Goal: Transaction & Acquisition: Book appointment/travel/reservation

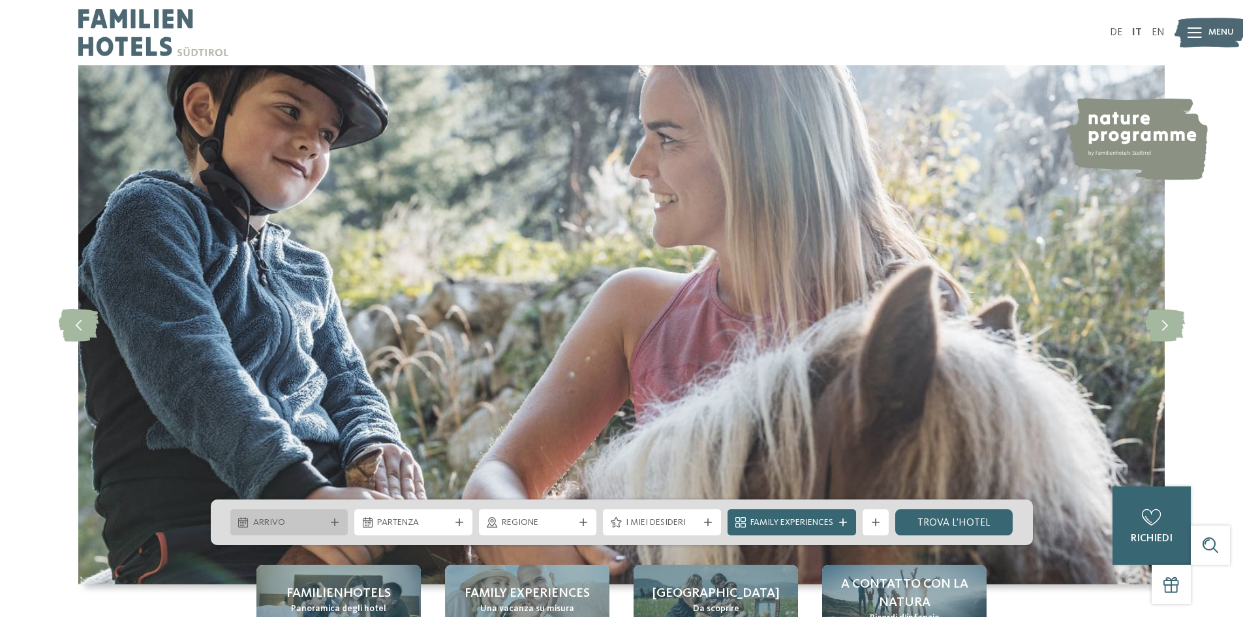
click at [322, 521] on span "Arrivo" at bounding box center [289, 522] width 72 height 13
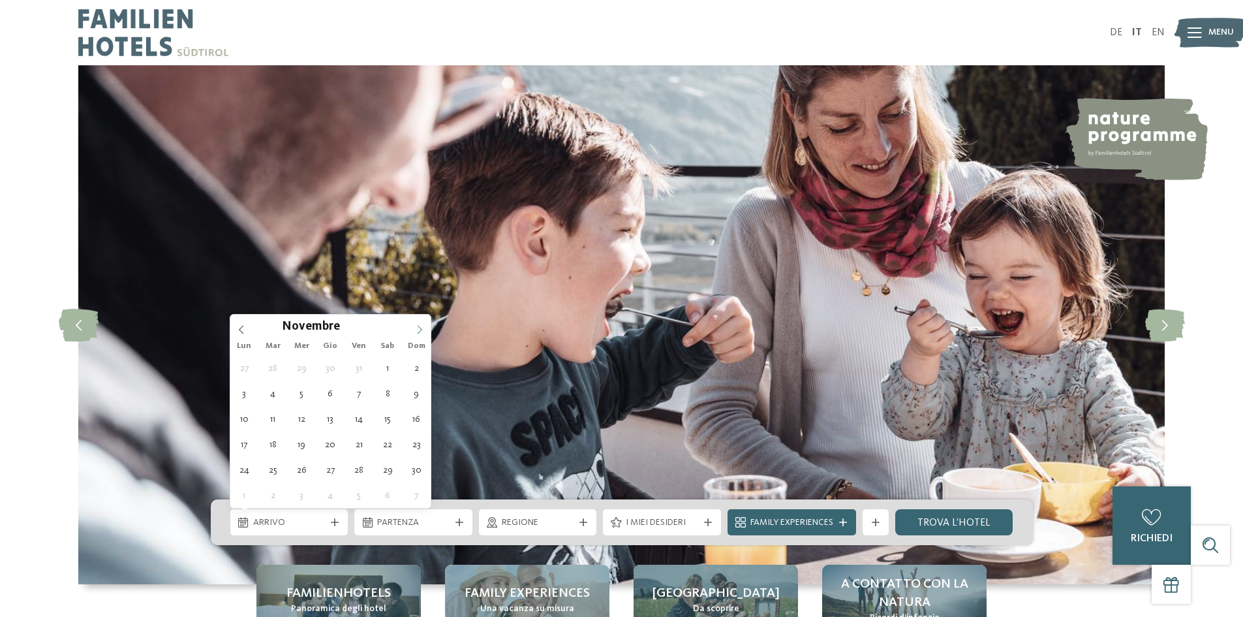
click at [421, 332] on icon at bounding box center [419, 329] width 9 height 9
type div "[DATE]"
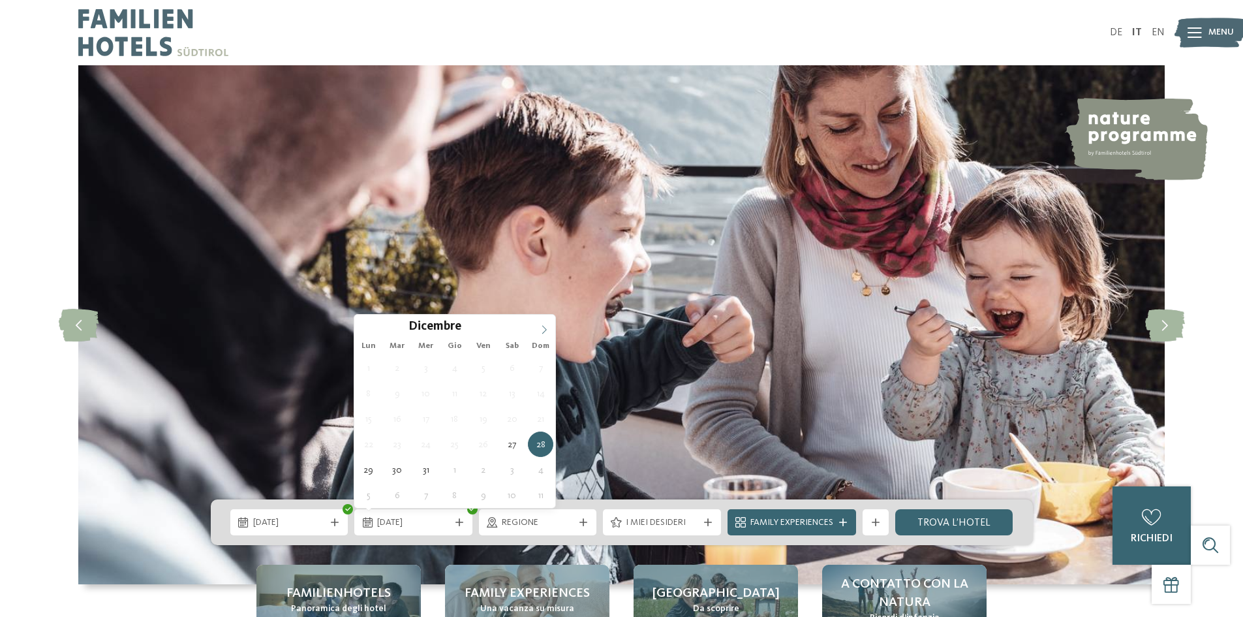
type input "****"
click at [545, 326] on icon at bounding box center [544, 329] width 9 height 9
type div "[DATE]"
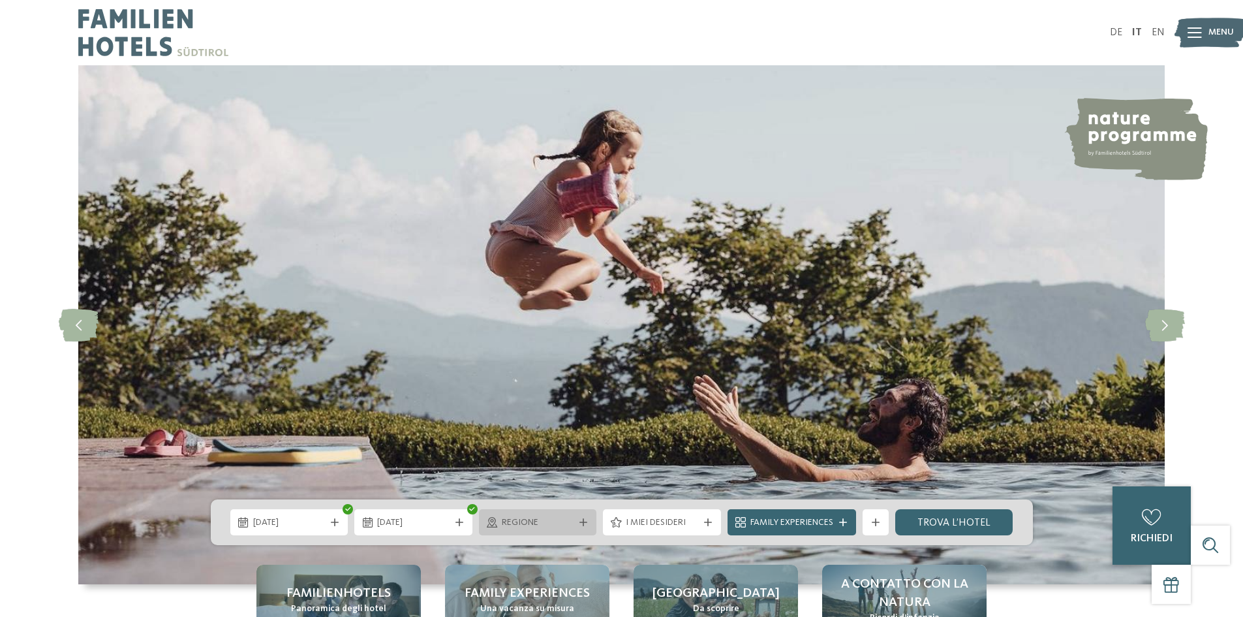
click at [577, 524] on div at bounding box center [583, 522] width 13 height 8
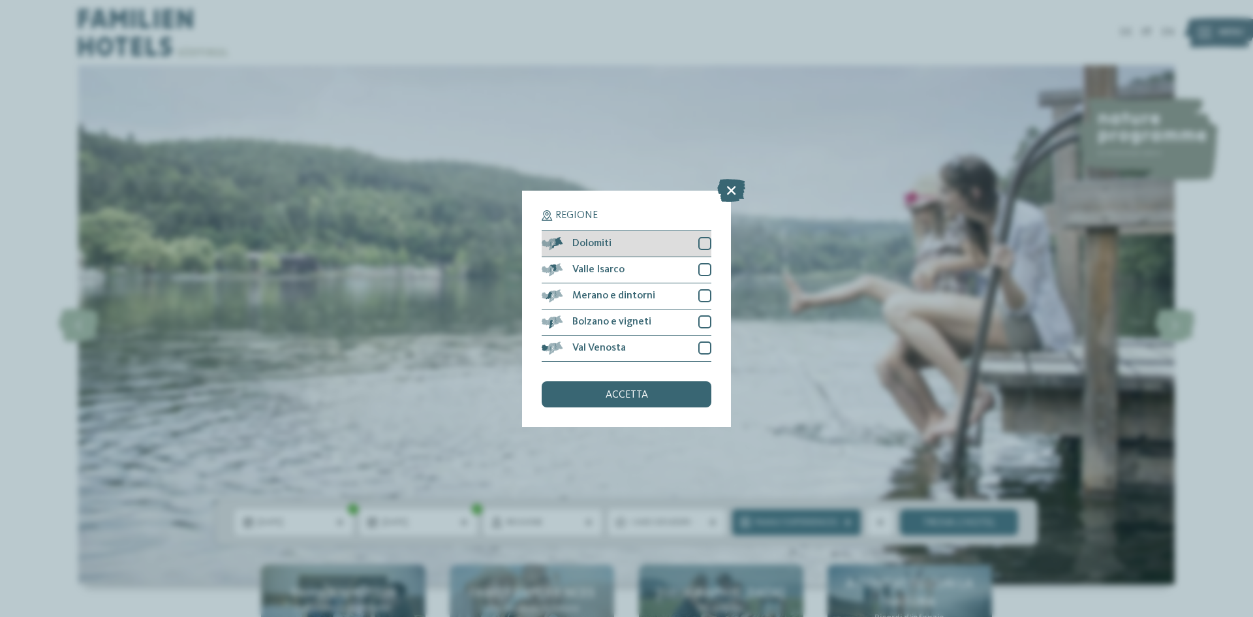
click at [702, 243] on div at bounding box center [704, 243] width 13 height 13
click at [636, 392] on span "accetta" at bounding box center [627, 395] width 42 height 10
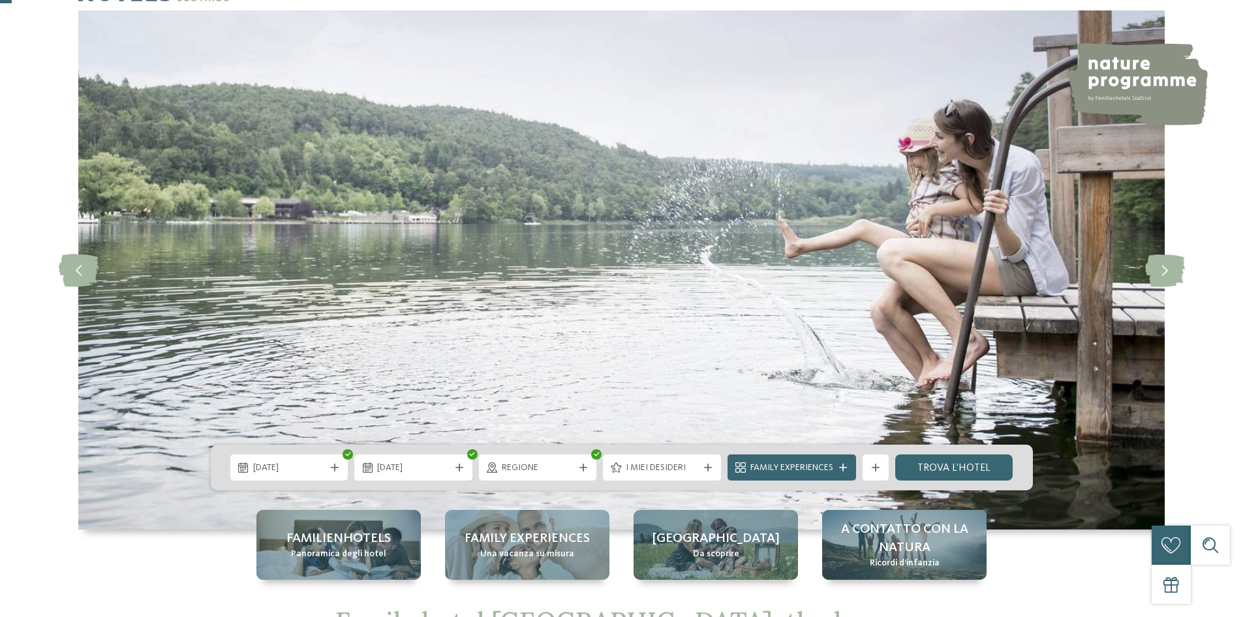
scroll to position [131, 0]
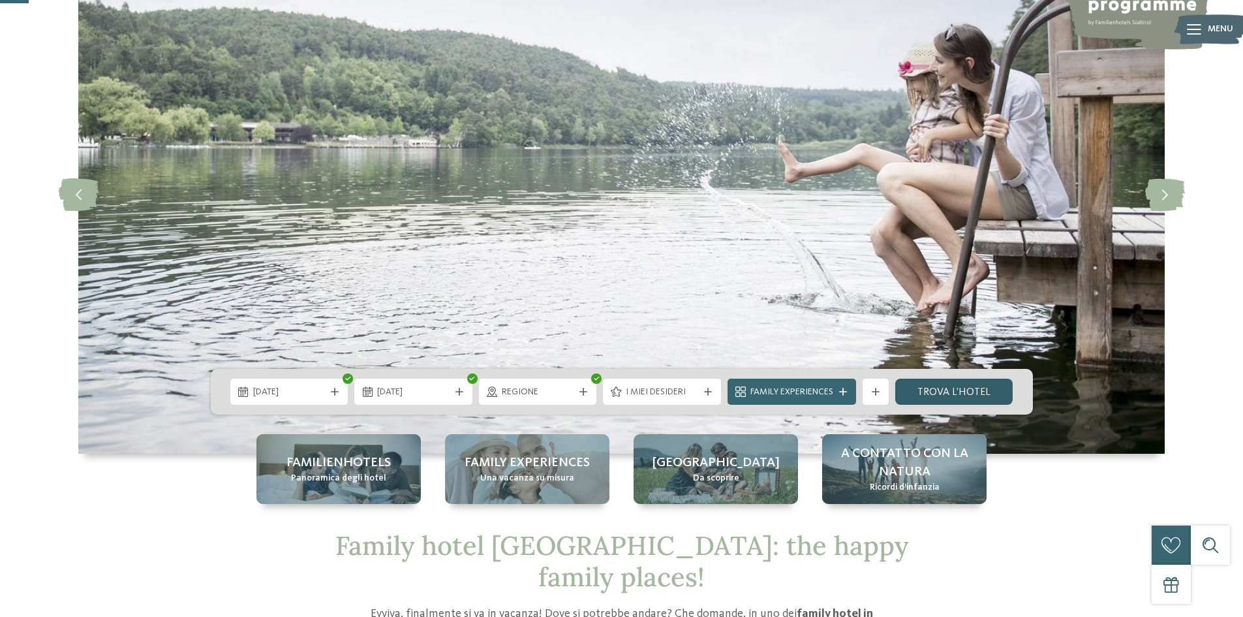
click at [946, 390] on link "trova l’hotel" at bounding box center [954, 392] width 118 height 26
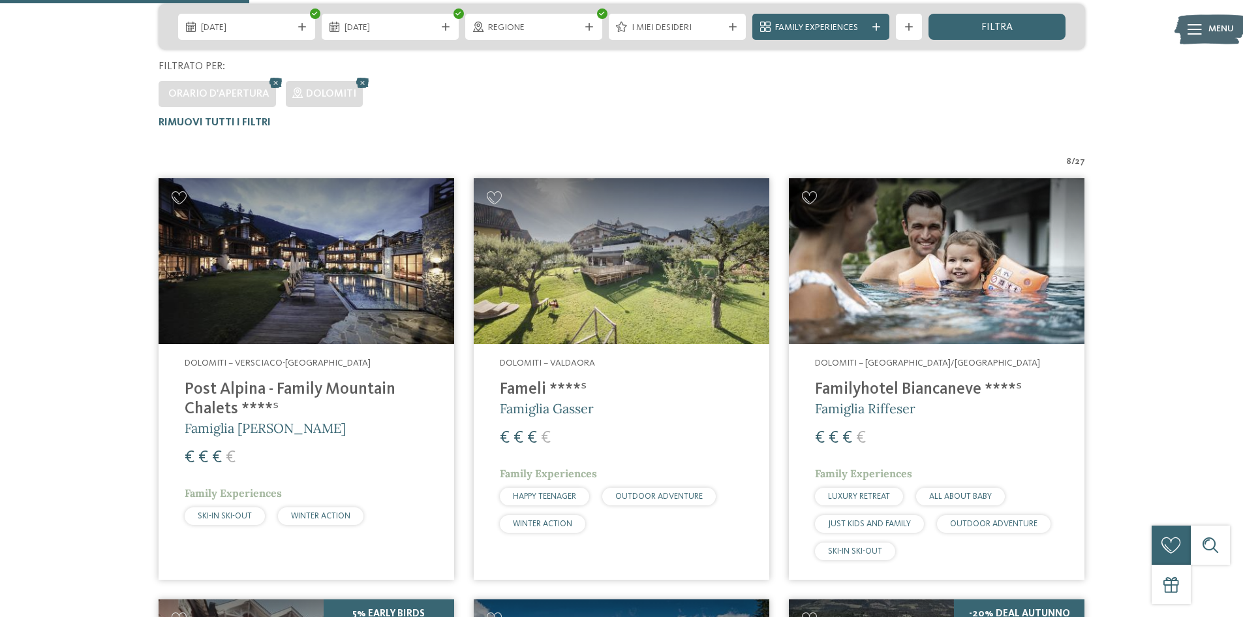
scroll to position [298, 0]
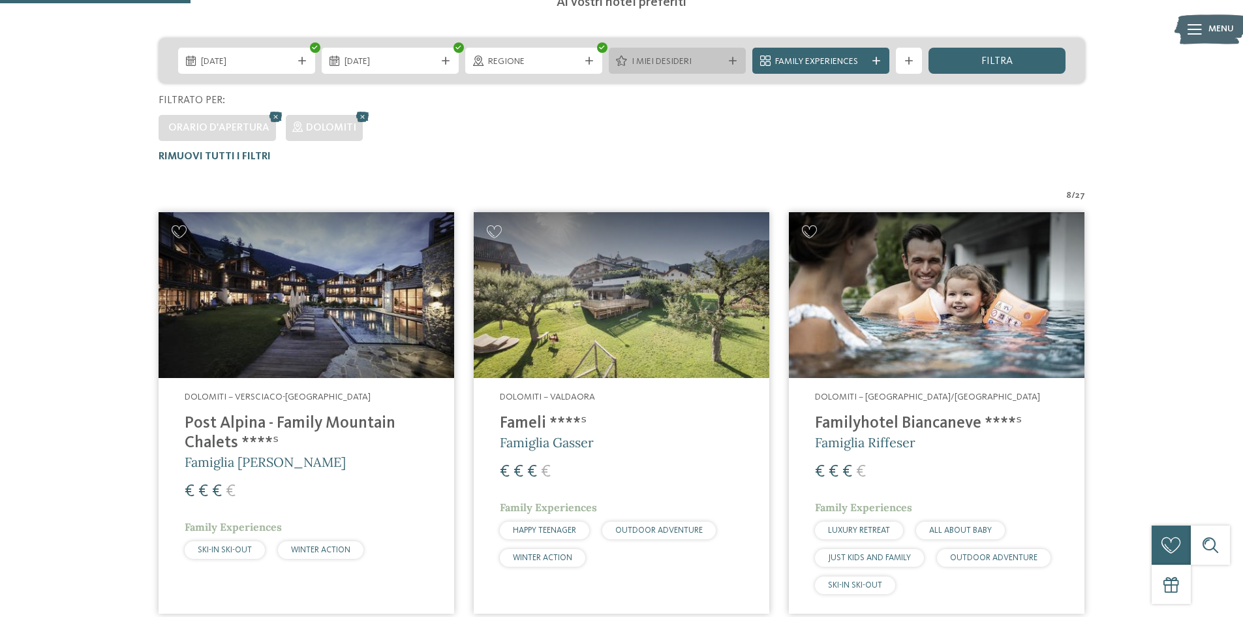
click at [682, 61] on span "I miei desideri" at bounding box center [677, 61] width 91 height 13
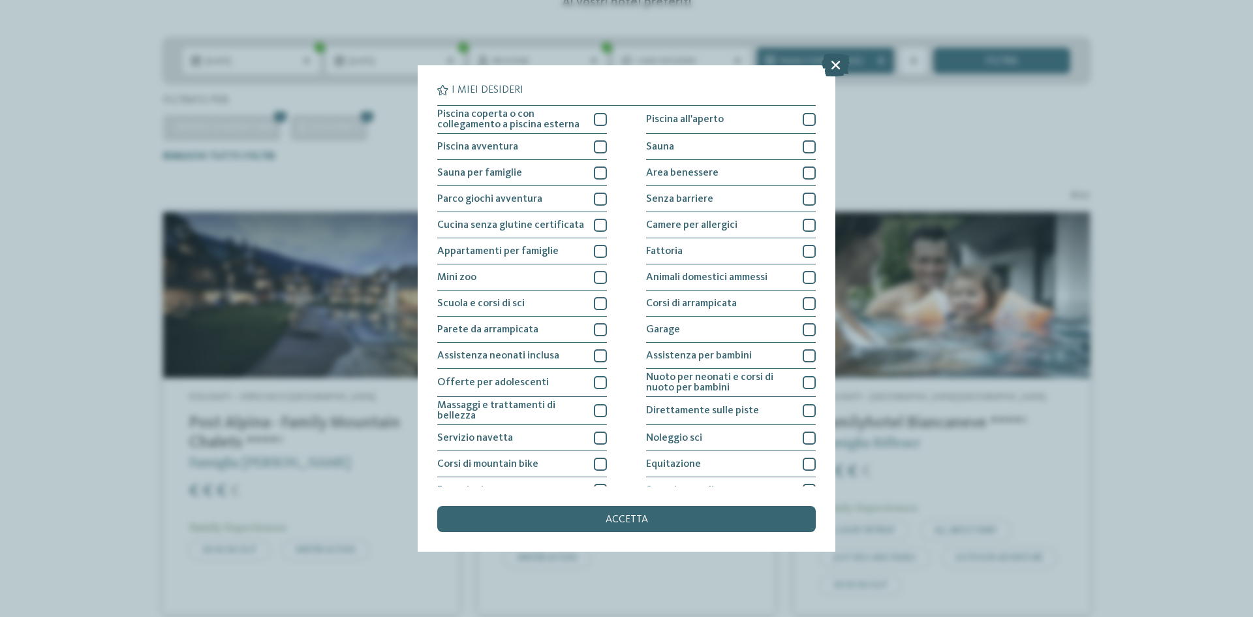
click at [834, 62] on icon at bounding box center [836, 65] width 28 height 23
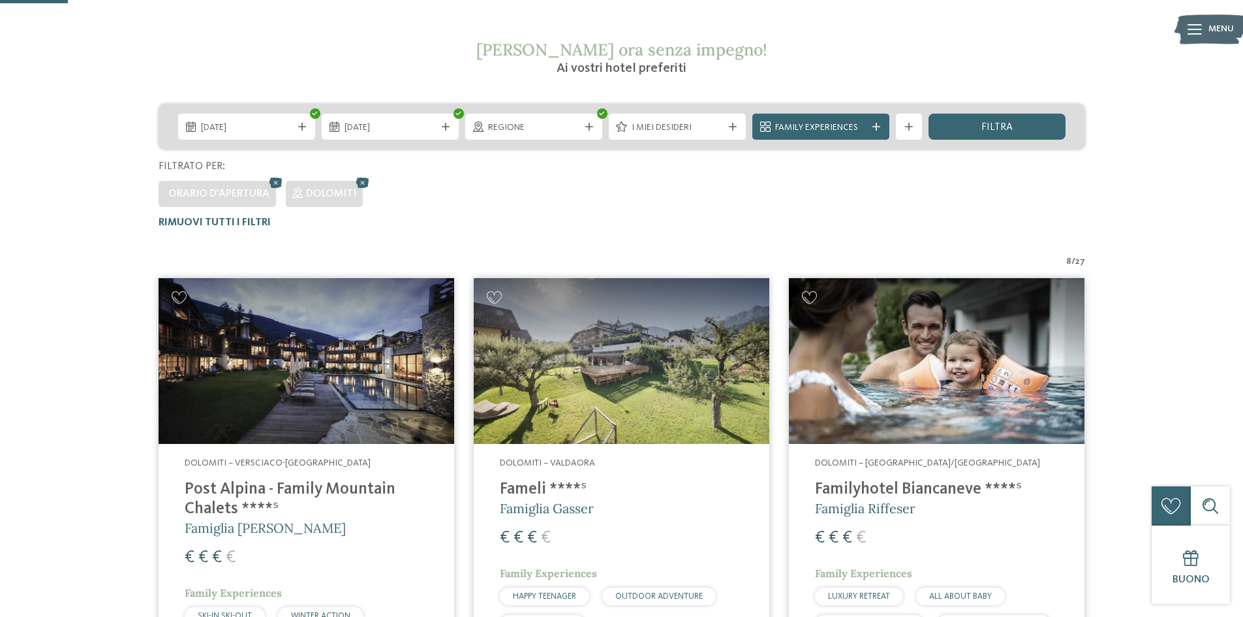
scroll to position [102, 0]
